Goal: Task Accomplishment & Management: Manage account settings

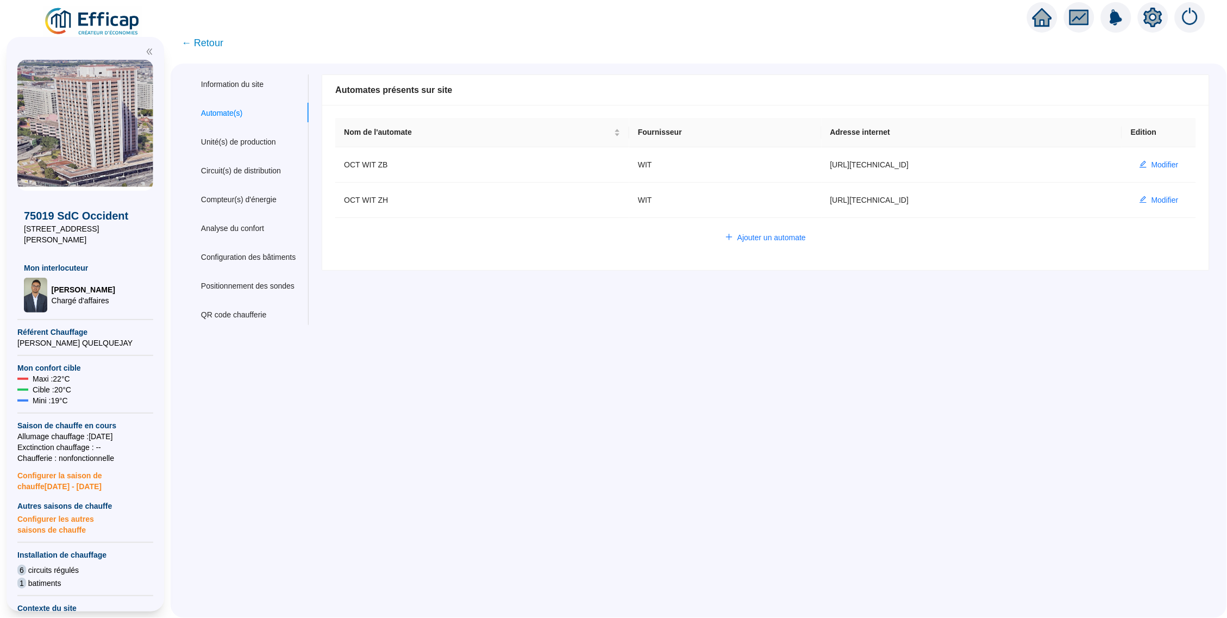
click at [201, 42] on span "← Retour" at bounding box center [203, 42] width 42 height 15
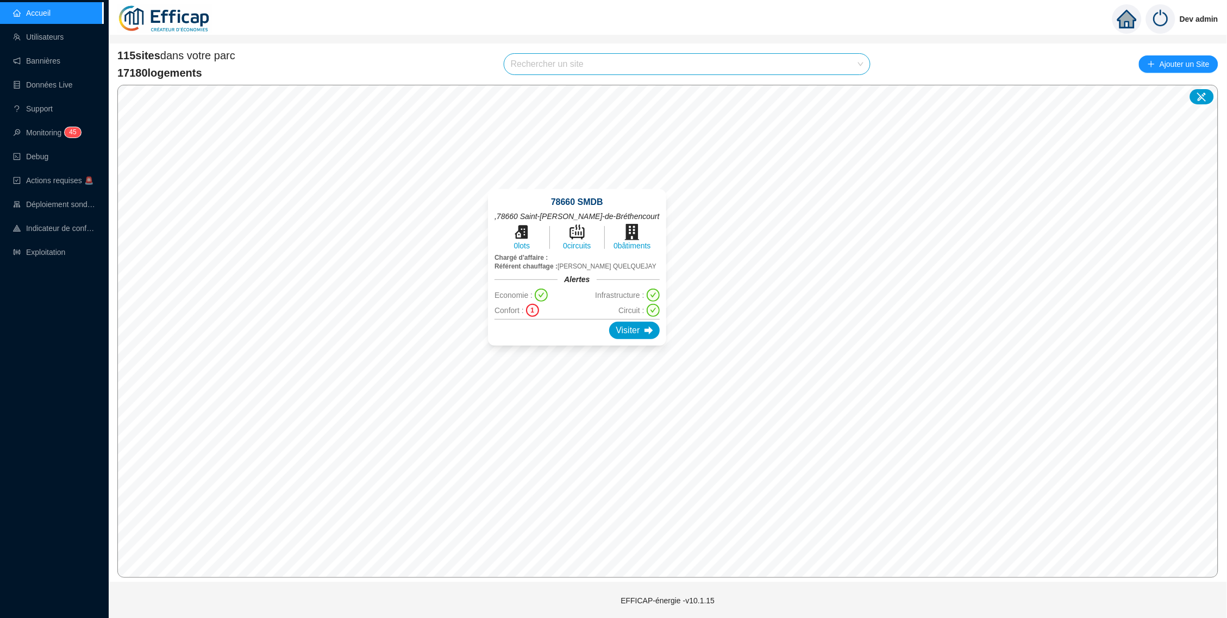
click at [617, 68] on input "search" at bounding box center [682, 64] width 343 height 21
type input "stock"
click at [853, 89] on icon at bounding box center [851, 89] width 8 height 7
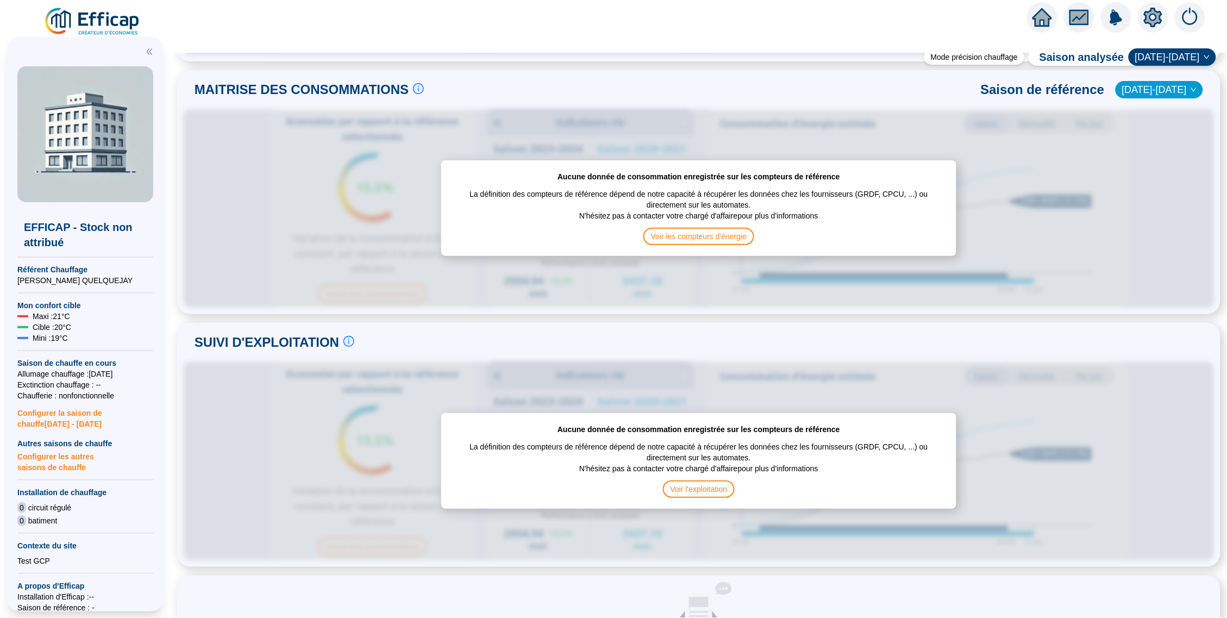
scroll to position [513, 0]
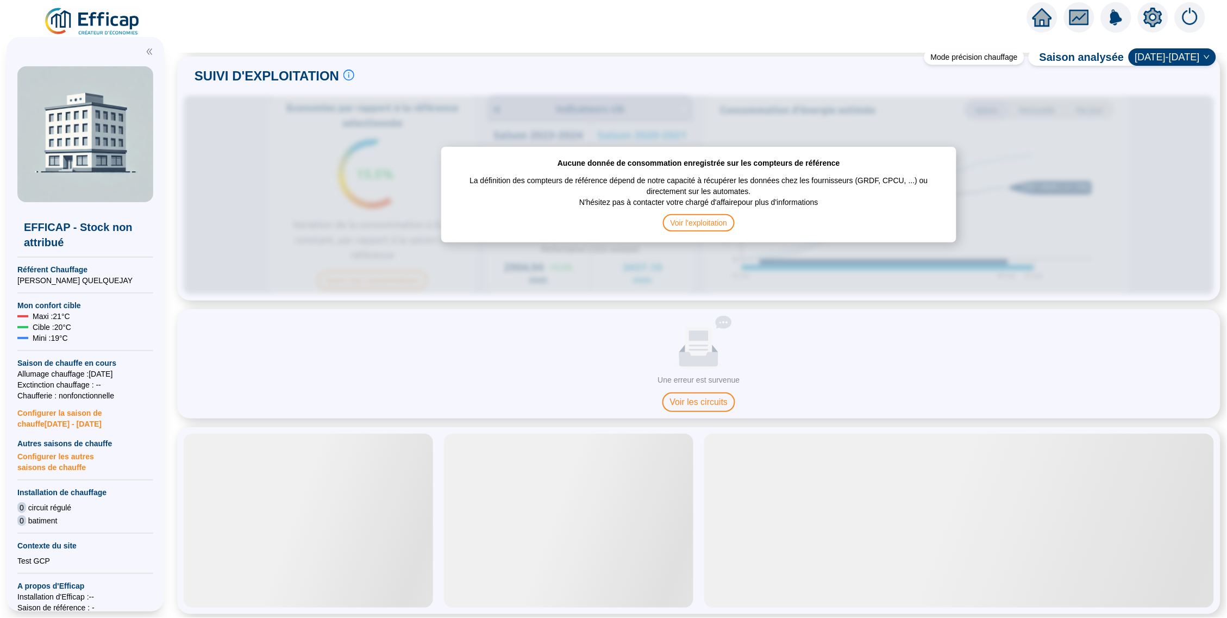
click at [1142, 23] on div at bounding box center [1153, 17] width 30 height 30
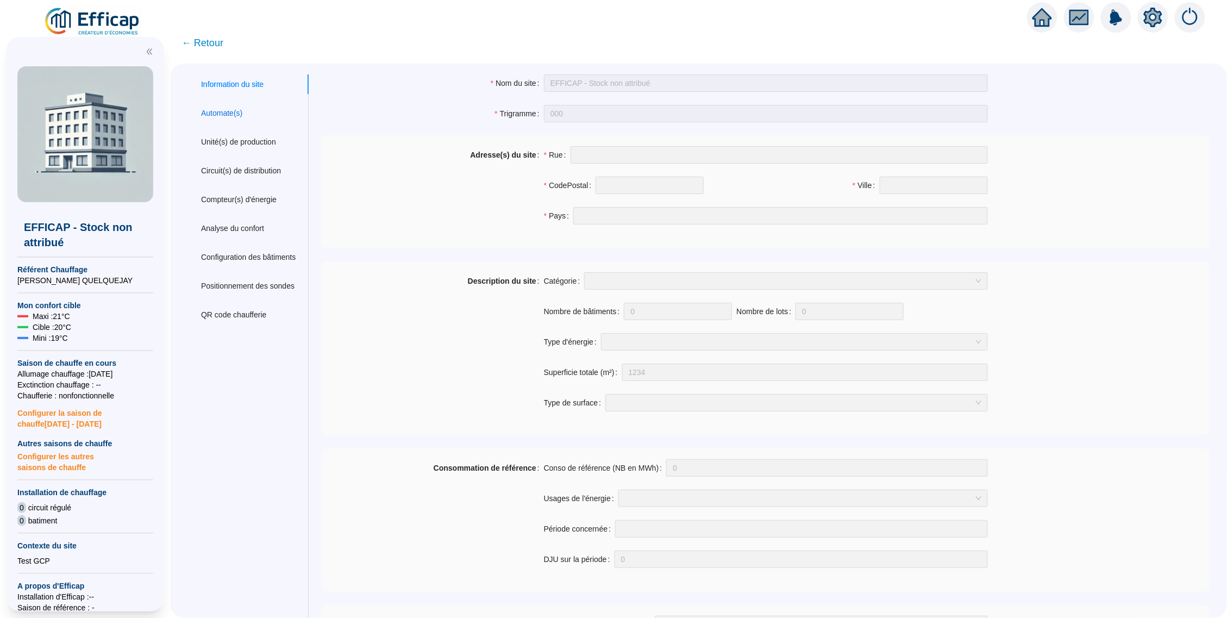
click at [227, 112] on div "Automate(s)" at bounding box center [221, 113] width 41 height 11
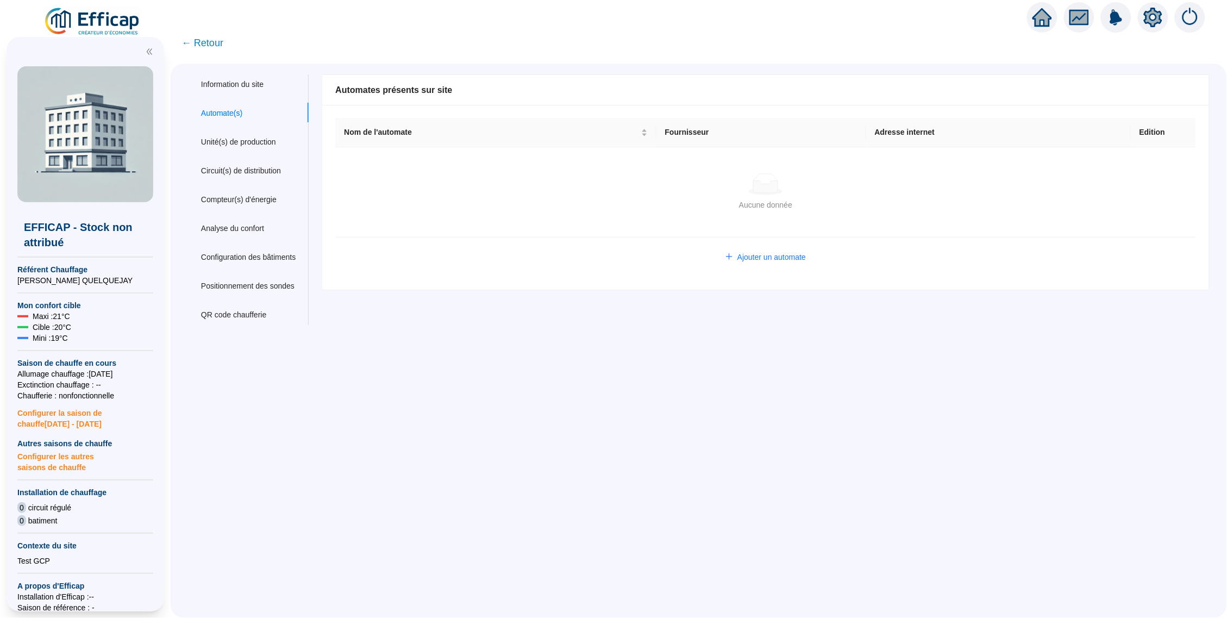
click at [785, 265] on div "Nom de l'automate Fournisseur Adresse internet Edition Aucune donnée Aucune don…" at bounding box center [765, 197] width 887 height 185
click at [767, 258] on span "Ajouter un automate" at bounding box center [771, 257] width 68 height 11
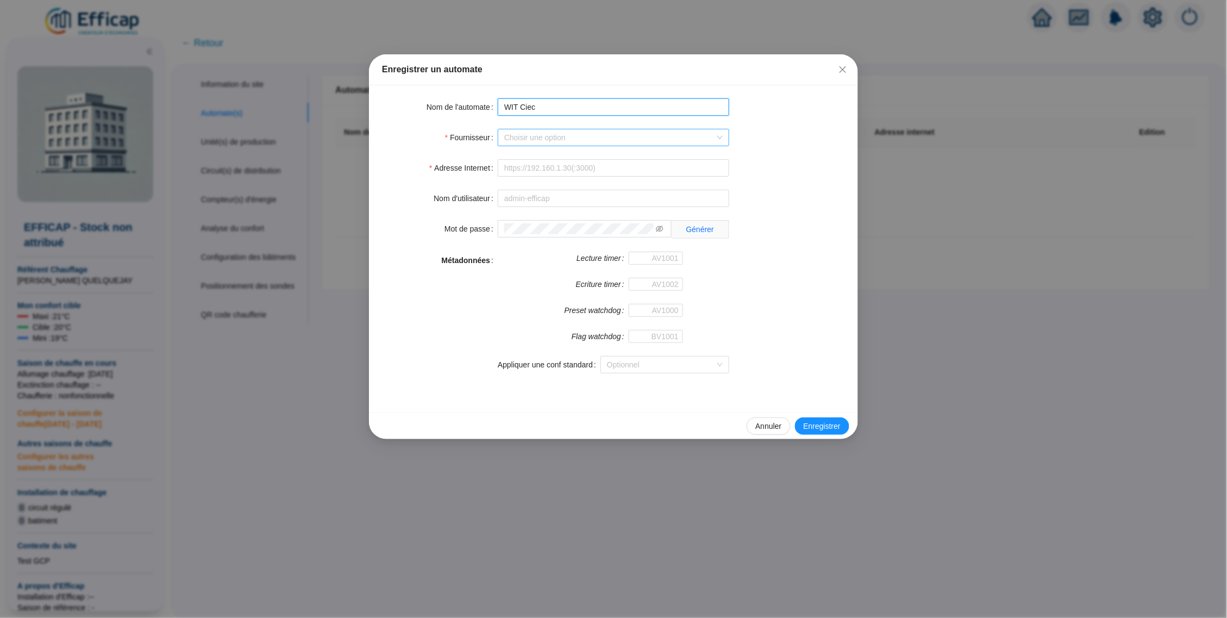
type input "WIT Ciec"
click at [530, 143] on input "Fournisseur" at bounding box center [608, 137] width 209 height 16
click at [545, 223] on div "WIT" at bounding box center [614, 228] width 214 height 11
click at [531, 165] on input "Adresse Internet" at bounding box center [614, 167] width 232 height 17
paste input "[URL][TECHNICAL_ID]"
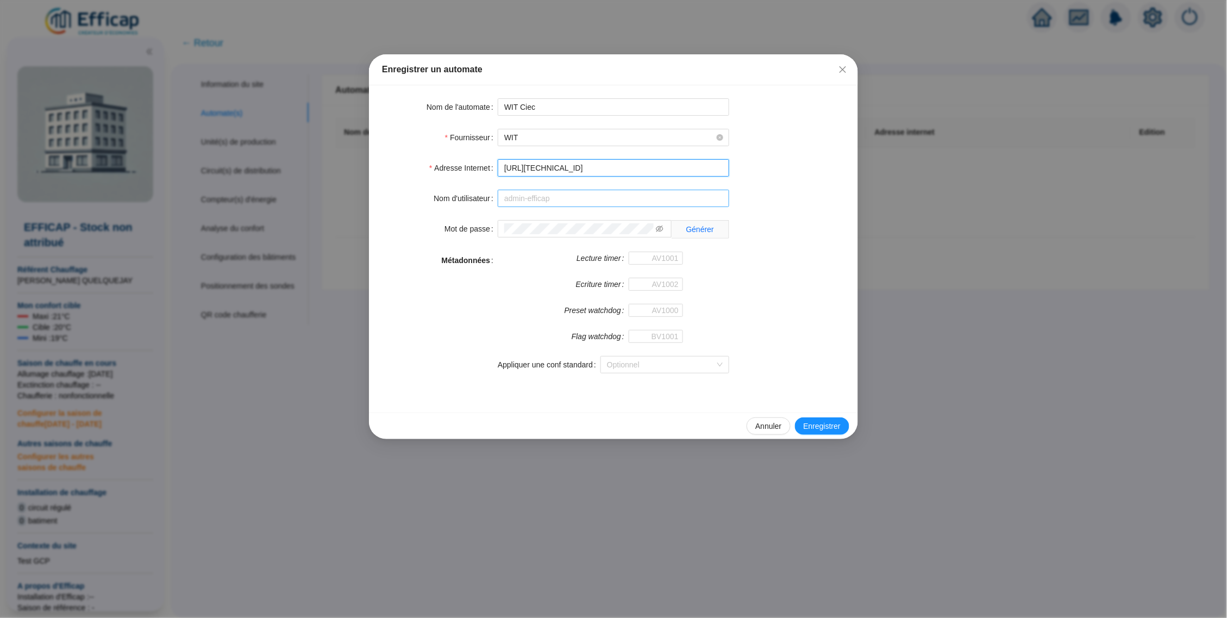
type input "[URL][TECHNICAL_ID]"
paste input "4977D335F5D49936"
type input "4977D335F5D49936"
click at [513, 302] on div "Ecriture timer" at bounding box center [590, 291] width 185 height 26
click at [823, 427] on span "Enregistrer" at bounding box center [822, 426] width 37 height 11
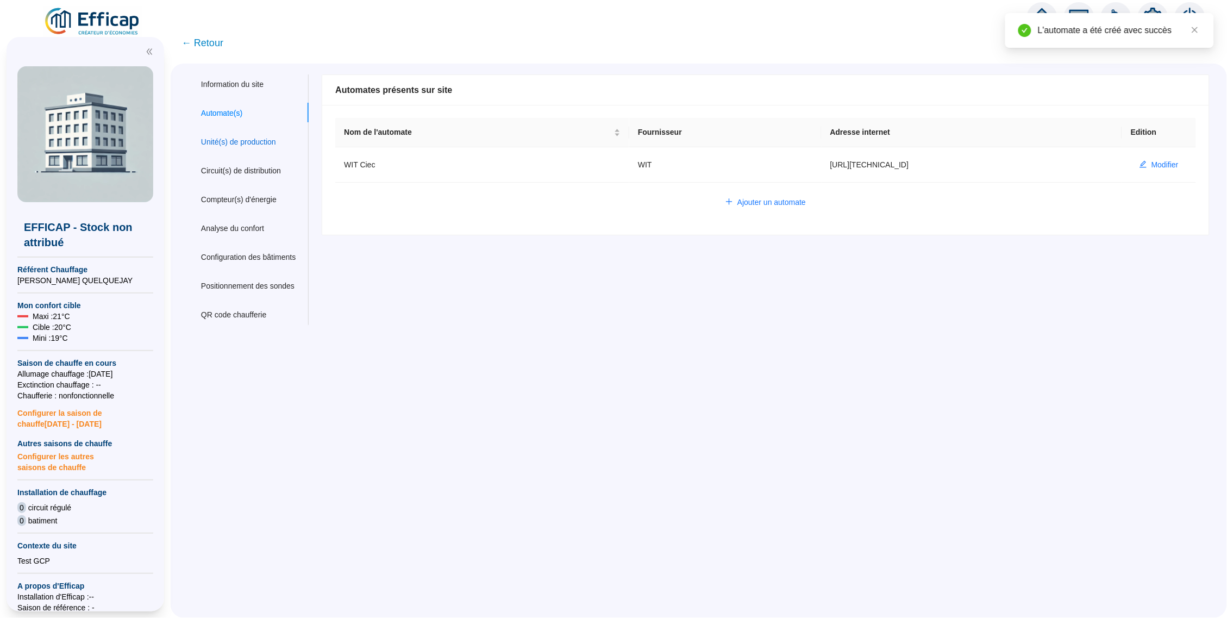
click at [235, 140] on div "Unité(s) de production" at bounding box center [238, 141] width 75 height 11
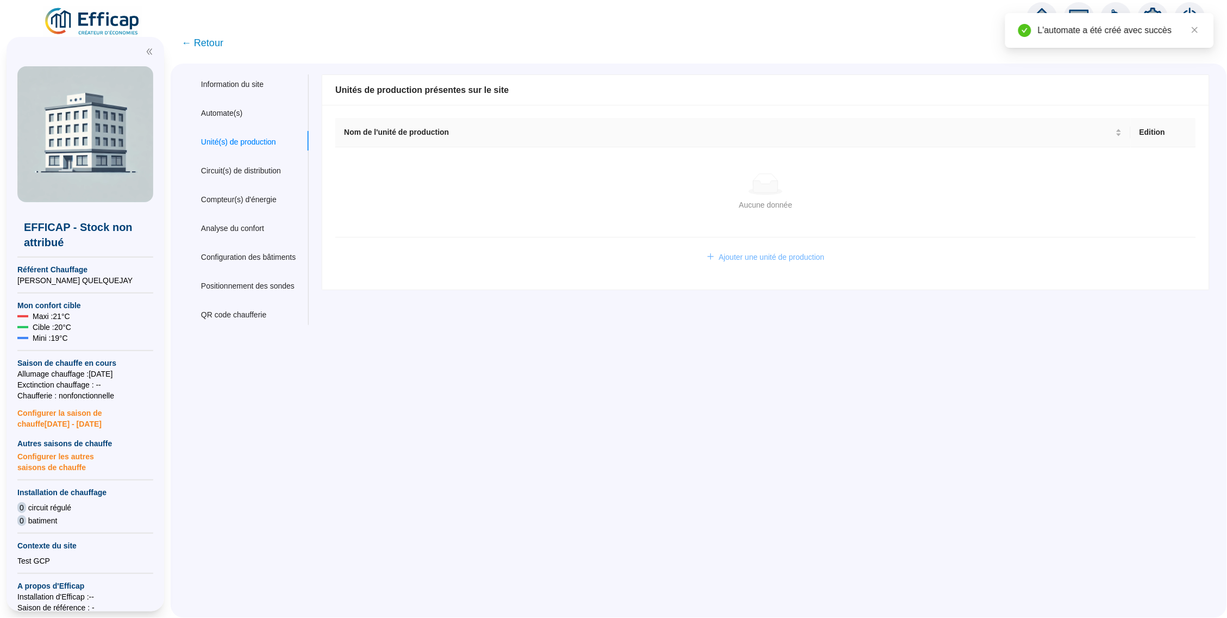
click at [809, 261] on span "Ajouter une unité de production" at bounding box center [772, 257] width 106 height 11
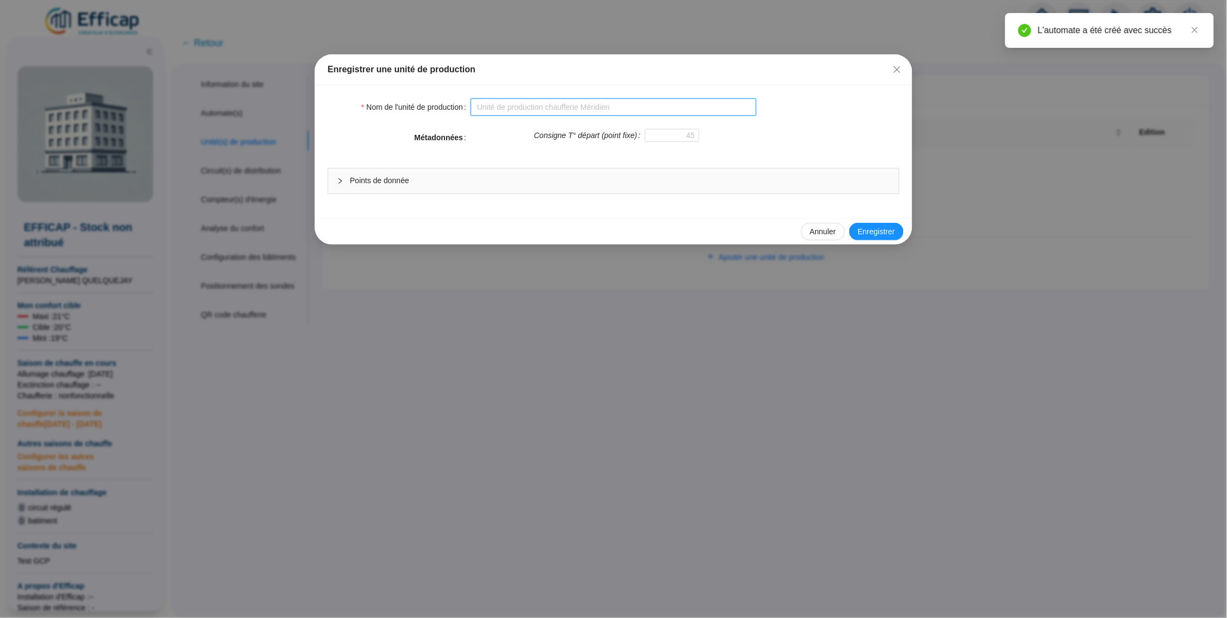
click at [601, 114] on input "Nom de l'unité de production" at bounding box center [614, 106] width 286 height 17
type input "HPU Test WIT"
click at [867, 232] on span "Enregistrer" at bounding box center [876, 231] width 37 height 11
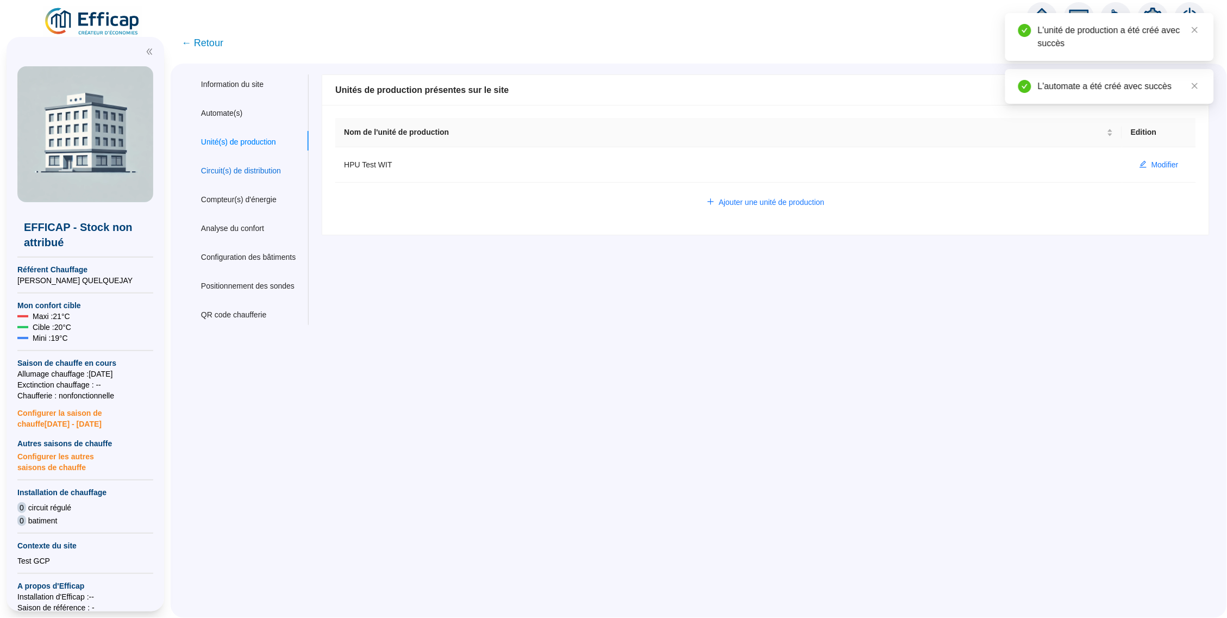
click at [239, 174] on div "Circuit(s) de distribution" at bounding box center [241, 170] width 80 height 11
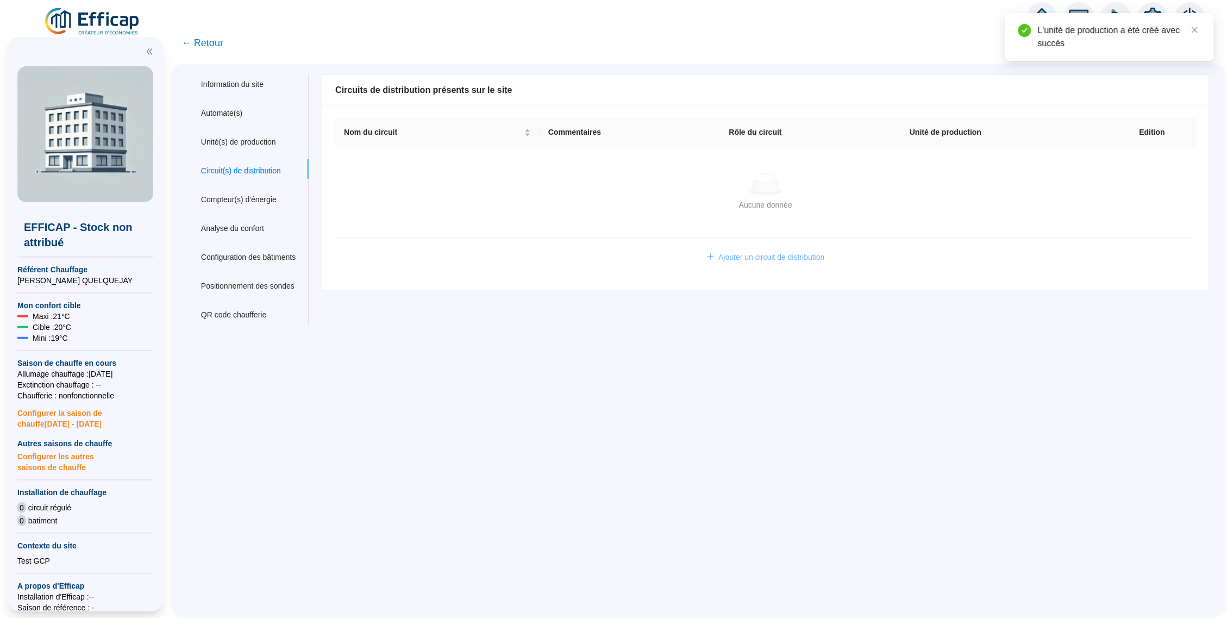
click at [798, 256] on span "Ajouter un circuit de distribution" at bounding box center [772, 257] width 106 height 11
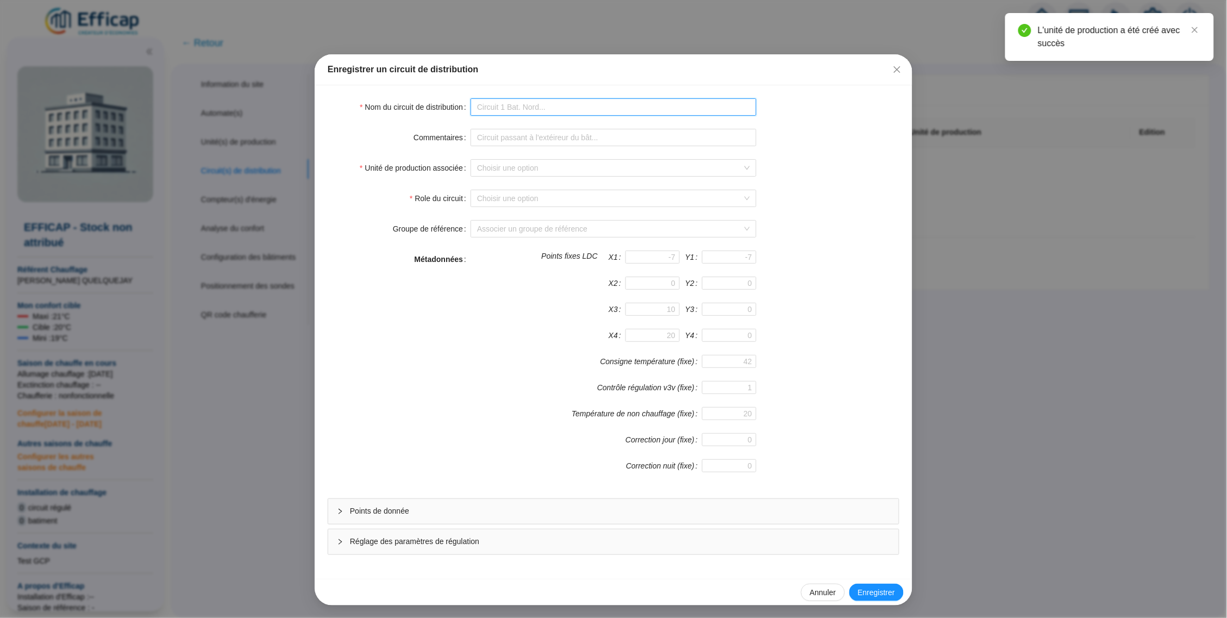
click at [527, 110] on input "Nom du circuit de distribution" at bounding box center [614, 106] width 286 height 17
type input "HDC Test WIT"
click at [561, 168] on input "Unité de production associée" at bounding box center [608, 168] width 263 height 16
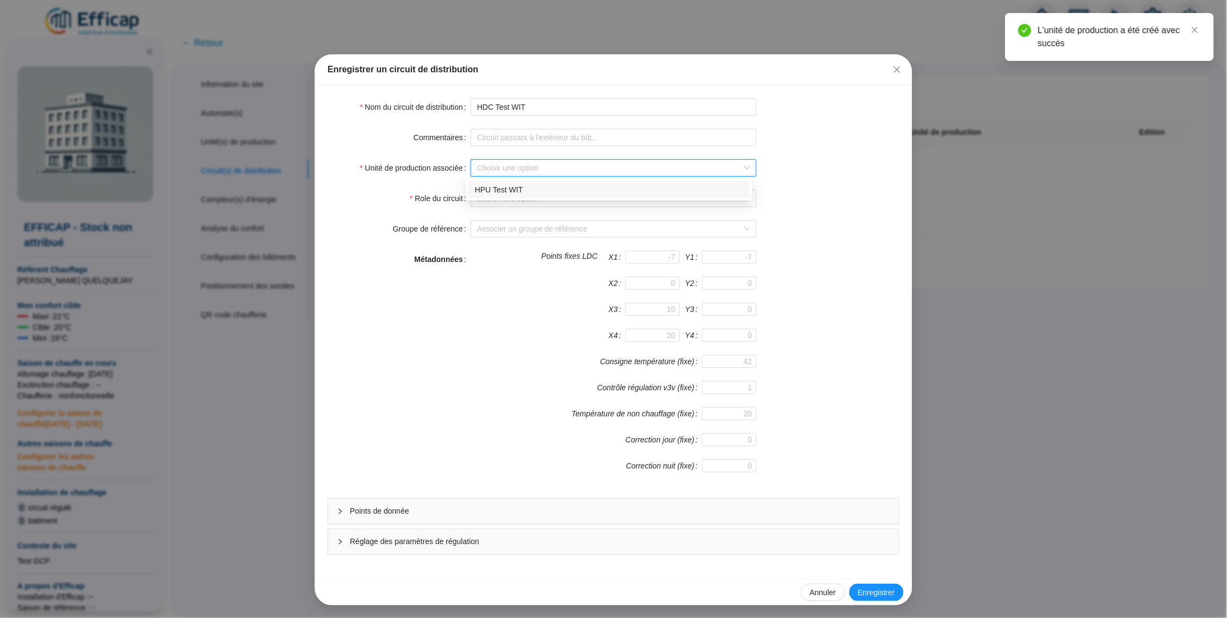
click at [567, 187] on div "HPU Test WIT" at bounding box center [609, 189] width 268 height 11
click at [592, 194] on input "Role du circuit" at bounding box center [608, 198] width 263 height 16
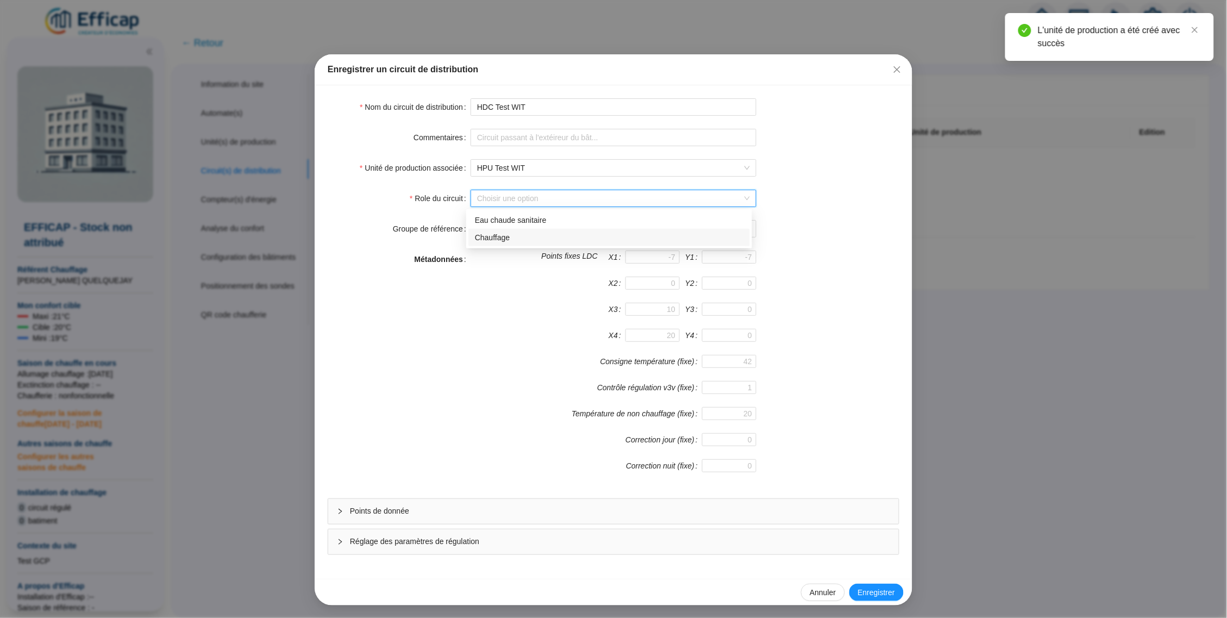
click at [588, 233] on div "Chauffage" at bounding box center [609, 237] width 268 height 11
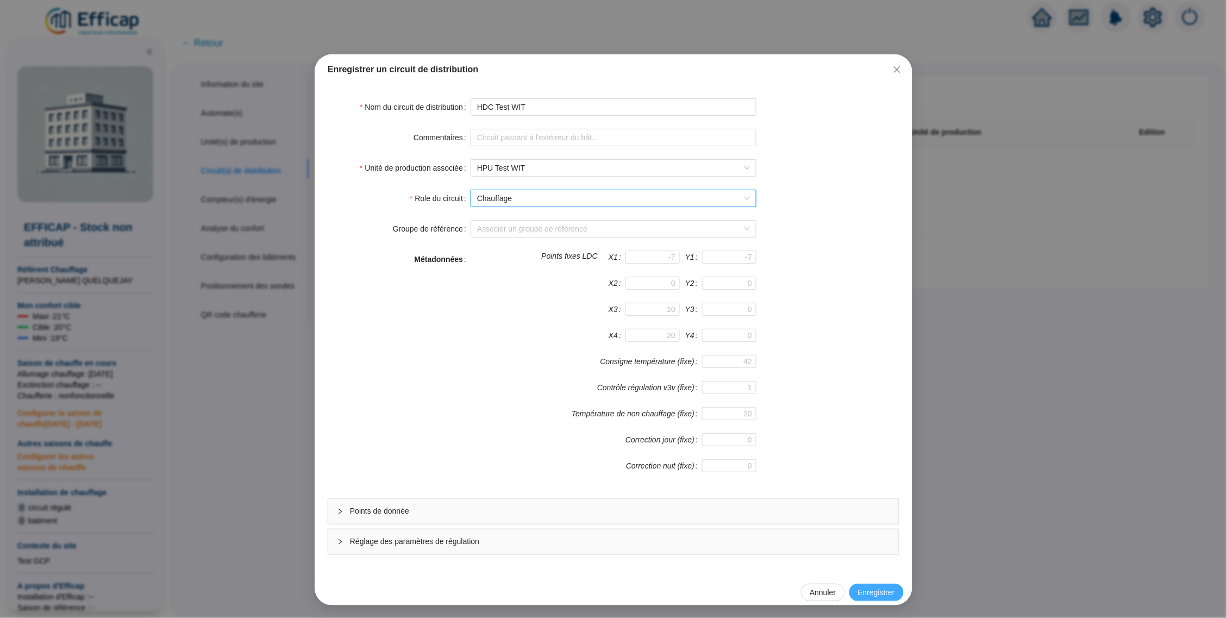
click at [858, 593] on span "Enregistrer" at bounding box center [876, 592] width 37 height 11
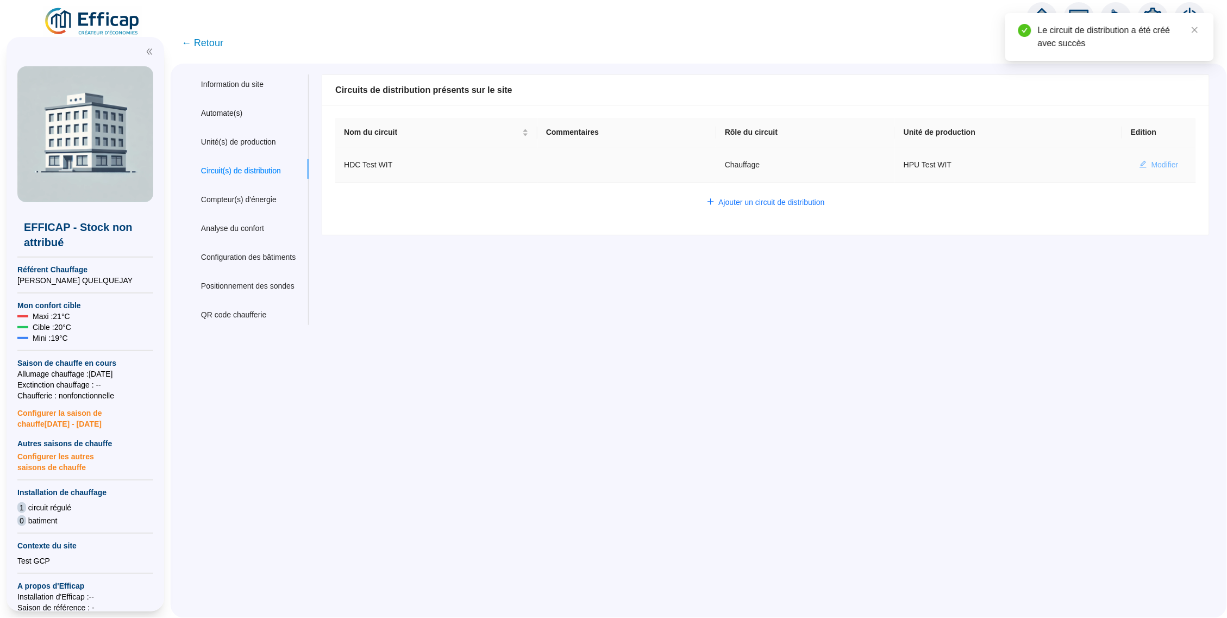
click at [1162, 161] on span "Modifier" at bounding box center [1165, 164] width 27 height 11
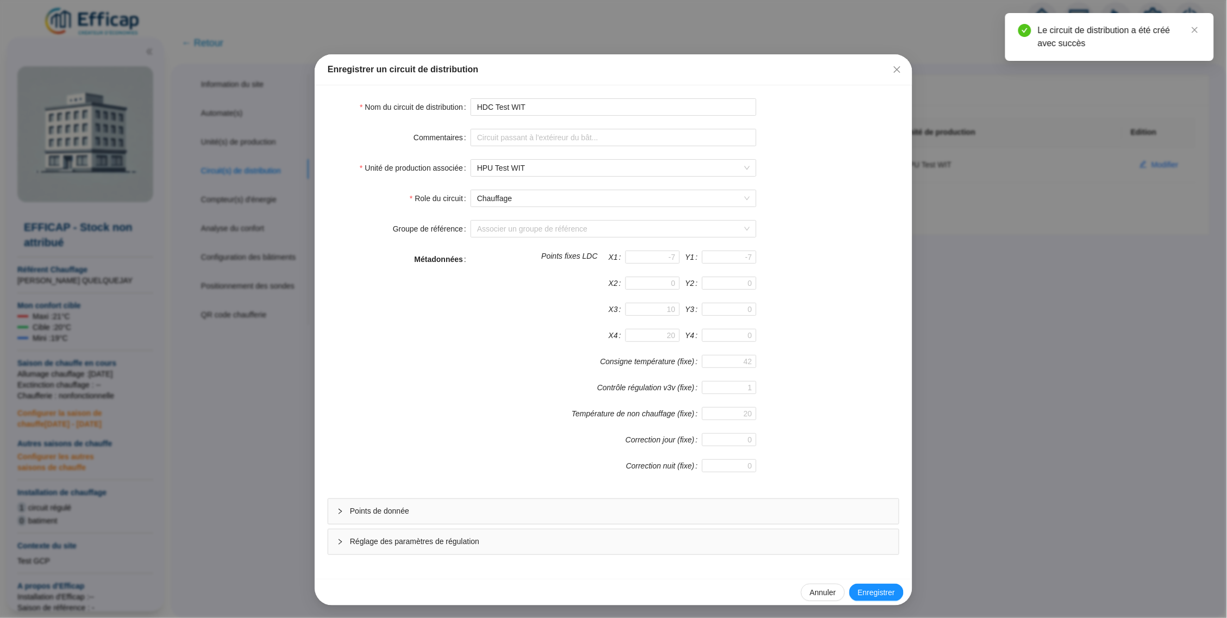
click at [476, 507] on span "Points de donnée" at bounding box center [620, 510] width 540 height 11
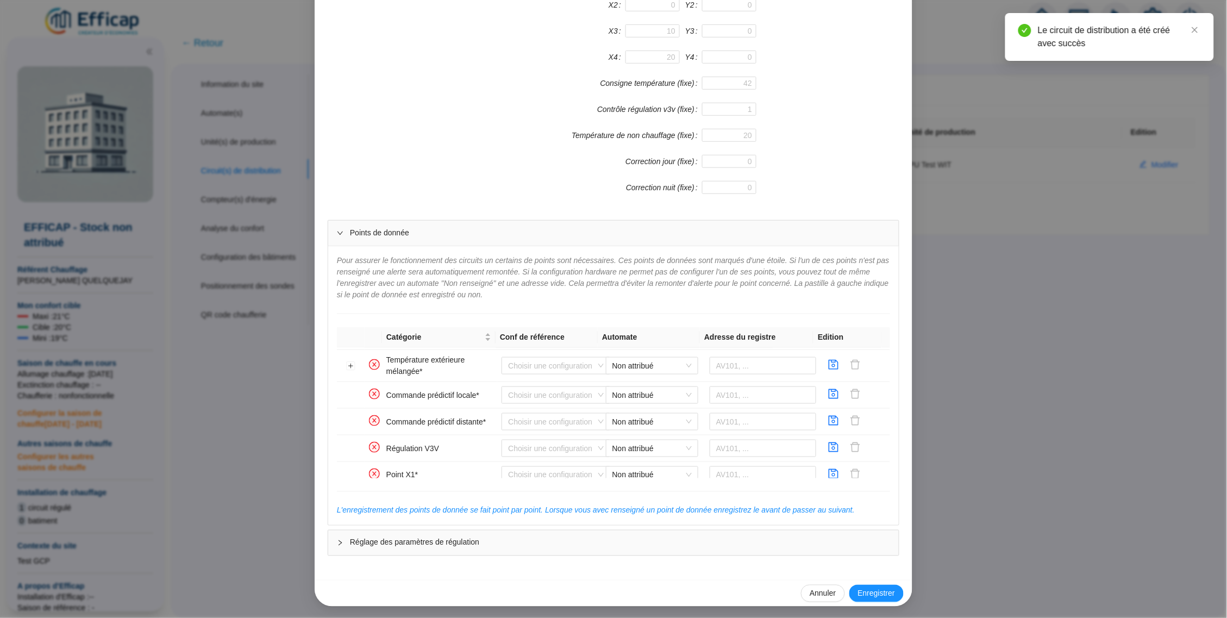
scroll to position [302, 0]
